Goal: Information Seeking & Learning: Learn about a topic

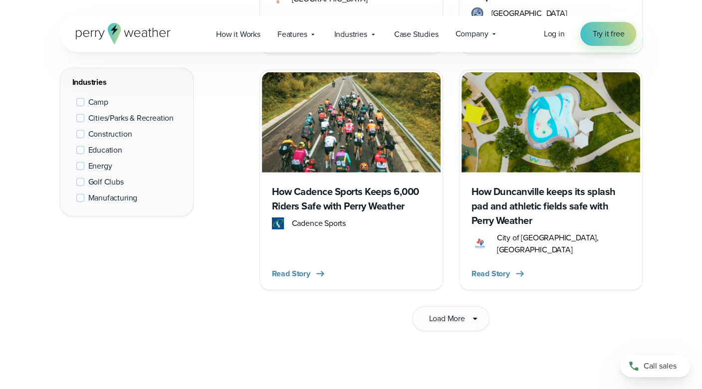
scroll to position [1561, 0]
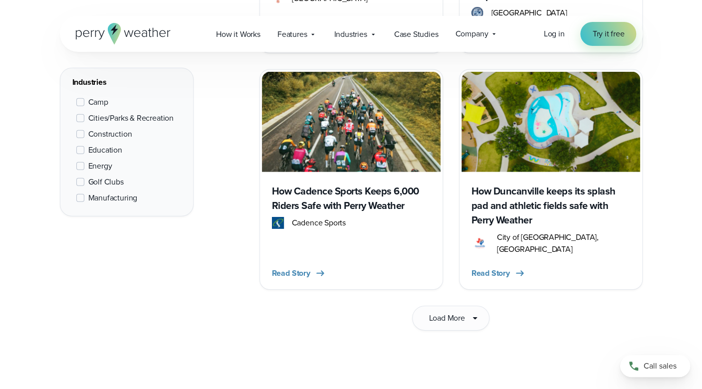
click at [517, 245] on div "How Duncanville keeps its splash pad and athletic fields safe with Perry Weathe…" at bounding box center [551, 229] width 179 height 115
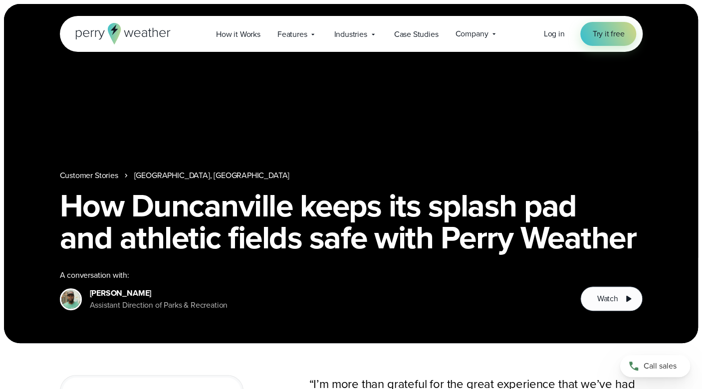
drag, startPoint x: 126, startPoint y: 304, endPoint x: 90, endPoint y: 281, distance: 42.2
click at [90, 287] on div "Tyler Agee Assistant Direction of Parks & Recreation" at bounding box center [159, 299] width 138 height 24
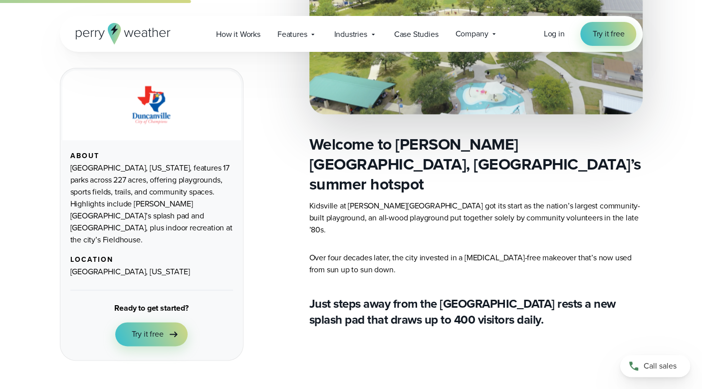
scroll to position [562, 0]
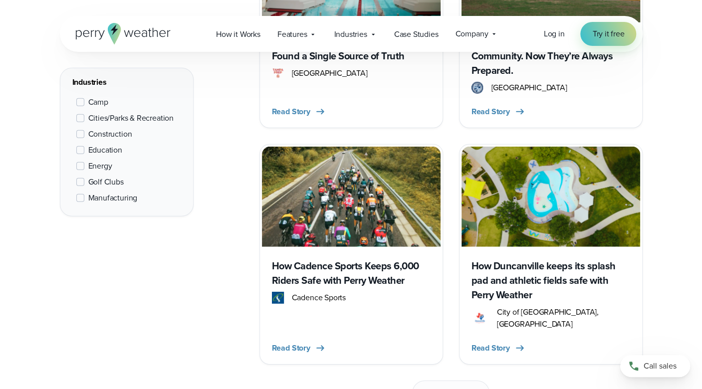
scroll to position [1643, 0]
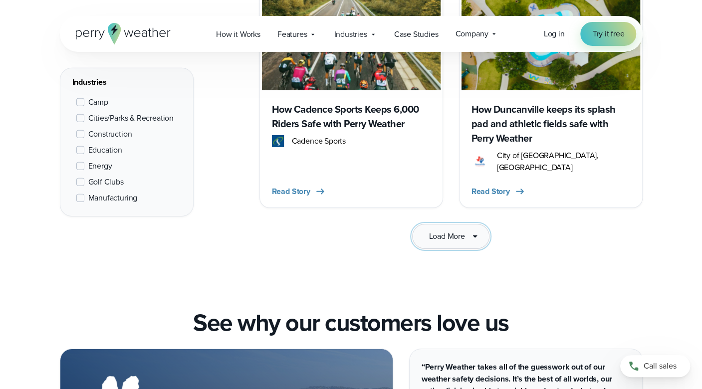
click at [448, 231] on span "Load More" at bounding box center [447, 237] width 36 height 12
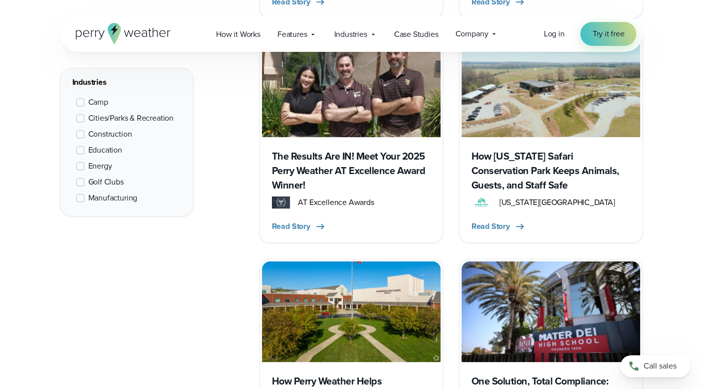
scroll to position [2344, 0]
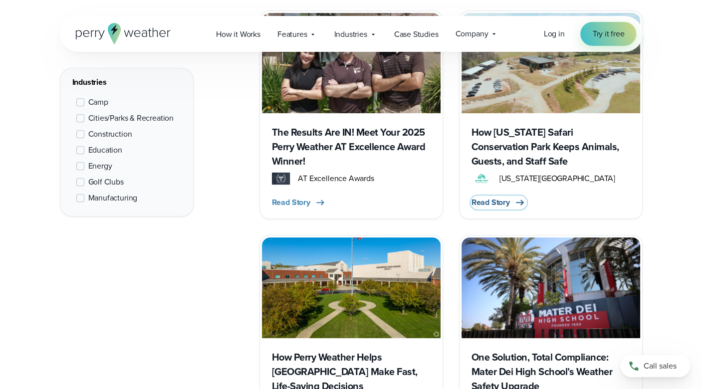
click at [485, 197] on span "Read Story" at bounding box center [490, 203] width 38 height 12
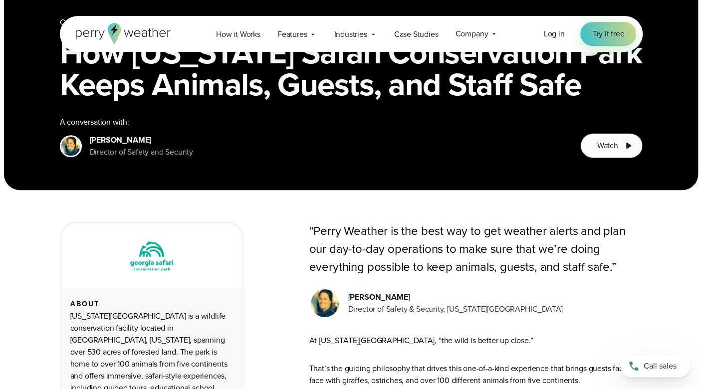
scroll to position [104, 0]
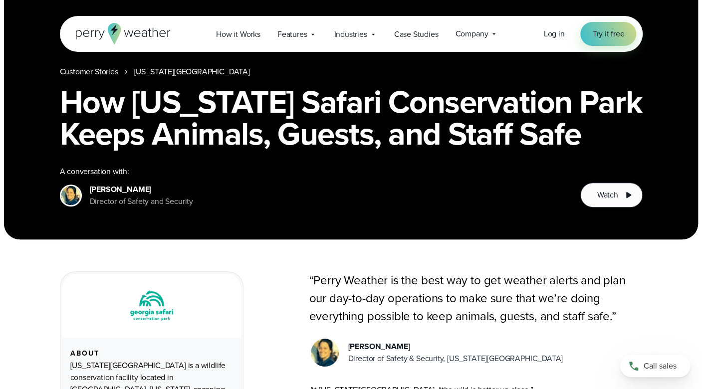
drag, startPoint x: 115, startPoint y: 206, endPoint x: 88, endPoint y: 182, distance: 36.4
click at [88, 184] on div "Kara Hipps Director of Safety and Security" at bounding box center [126, 196] width 133 height 24
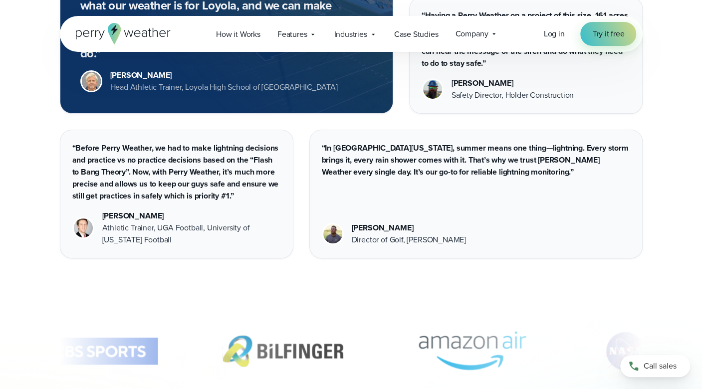
scroll to position [2152, 0]
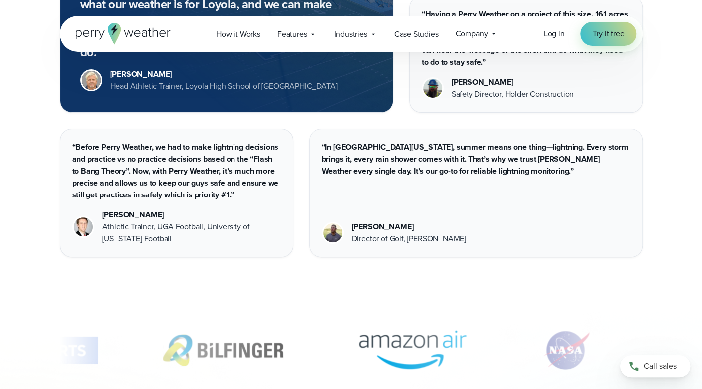
drag, startPoint x: 473, startPoint y: 226, endPoint x: 349, endPoint y: 208, distance: 125.5
click at [349, 221] on div "[PERSON_NAME] Director of Golf, [PERSON_NAME]" at bounding box center [476, 233] width 308 height 24
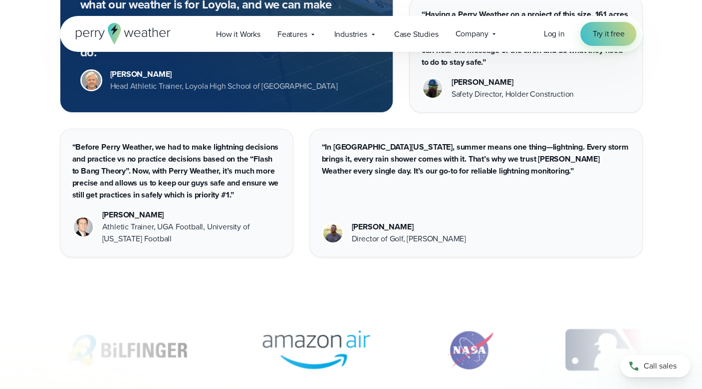
click at [179, 230] on div "Athletic Trainer, UGA Football, University of [US_STATE] Football" at bounding box center [191, 233] width 179 height 24
